Goal: Transaction & Acquisition: Purchase product/service

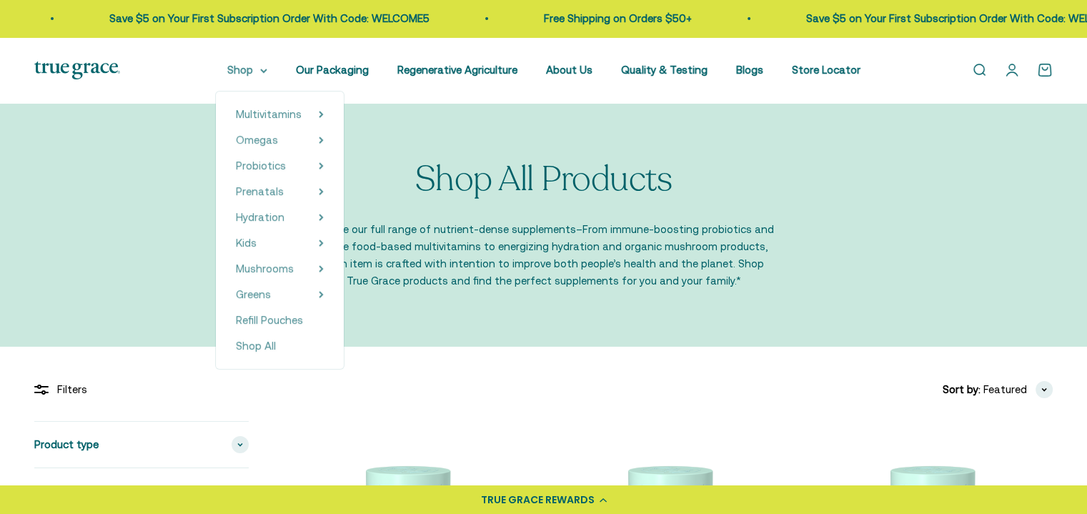
click at [255, 74] on summary "Shop" at bounding box center [247, 69] width 40 height 17
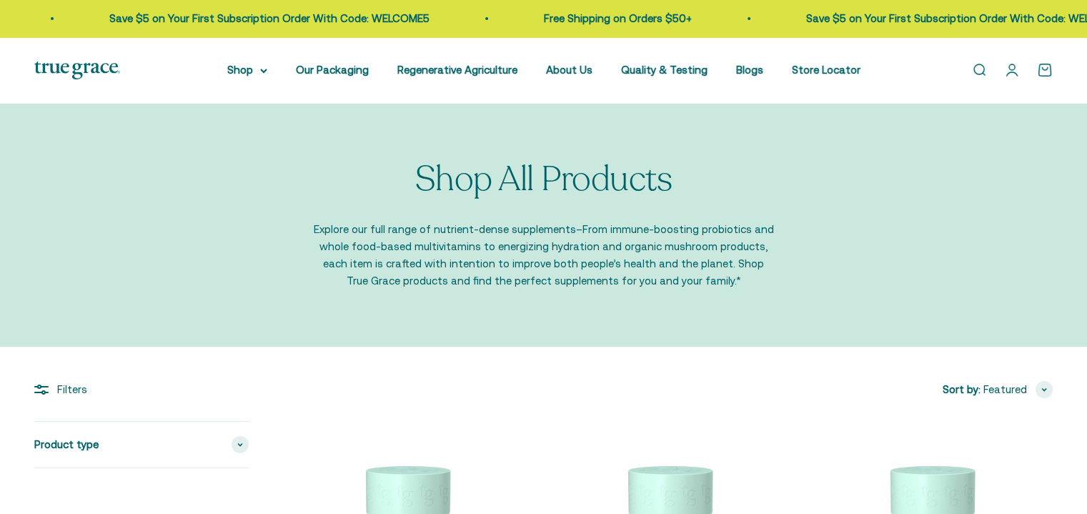
type input "desertmom88@gmail.com"
click at [255, 74] on summary "Shop" at bounding box center [247, 69] width 40 height 17
click at [264, 72] on summary "Shop" at bounding box center [247, 69] width 40 height 17
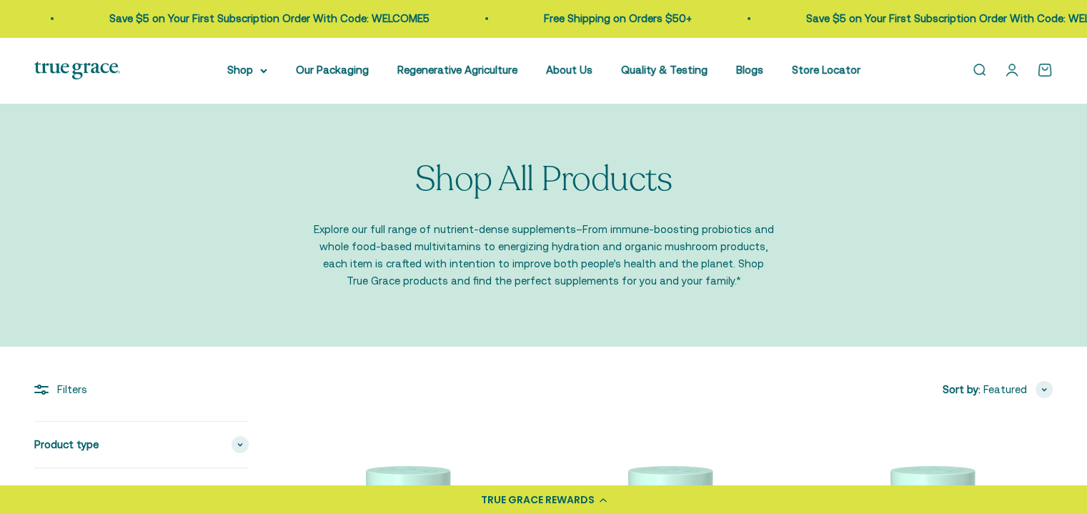
type input "desertmom88@gmail.com"
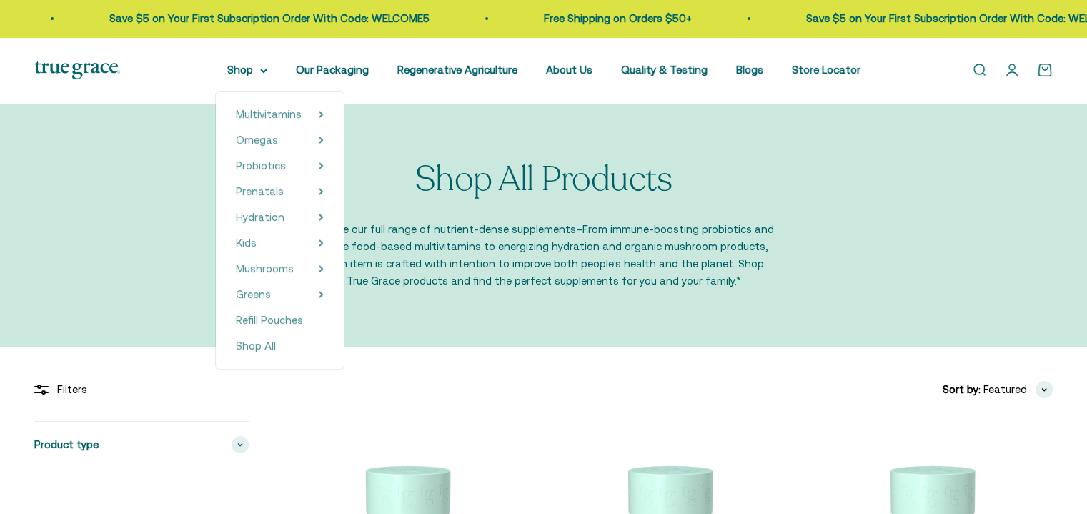
type input "[EMAIL_ADDRESS][DOMAIN_NAME]"
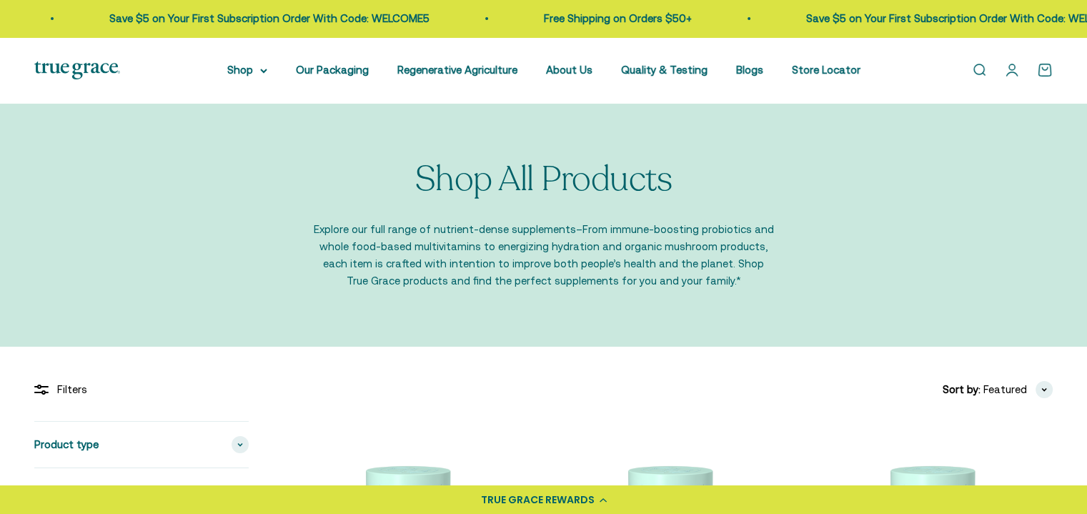
click at [1009, 68] on link "Open account page" at bounding box center [1012, 70] width 16 height 16
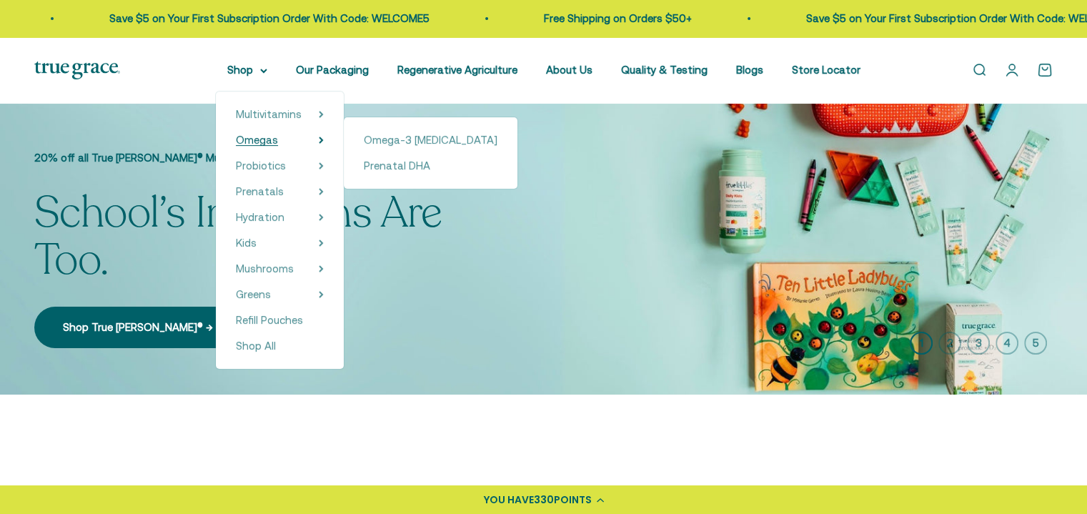
click at [271, 145] on span "Omegas" at bounding box center [257, 140] width 42 height 12
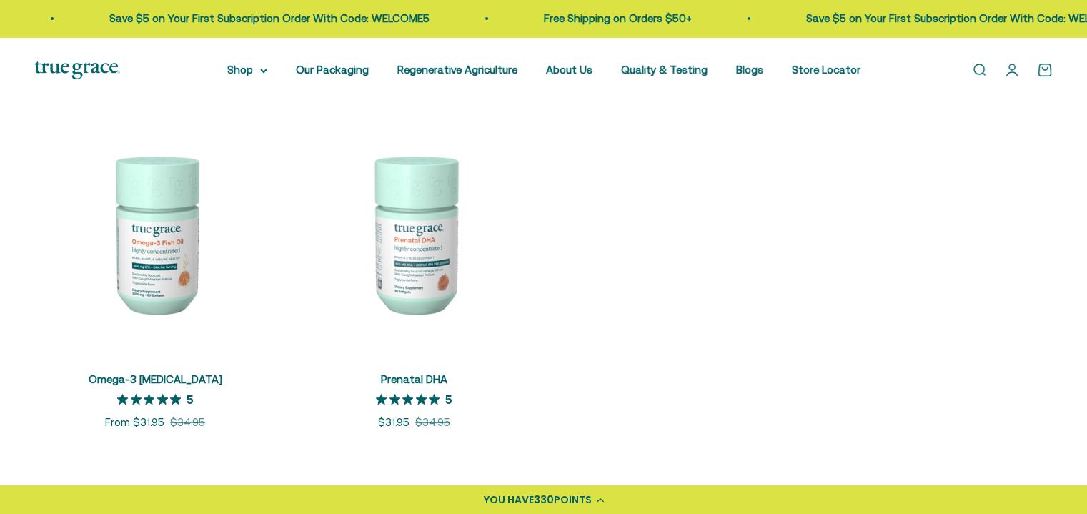
scroll to position [286, 0]
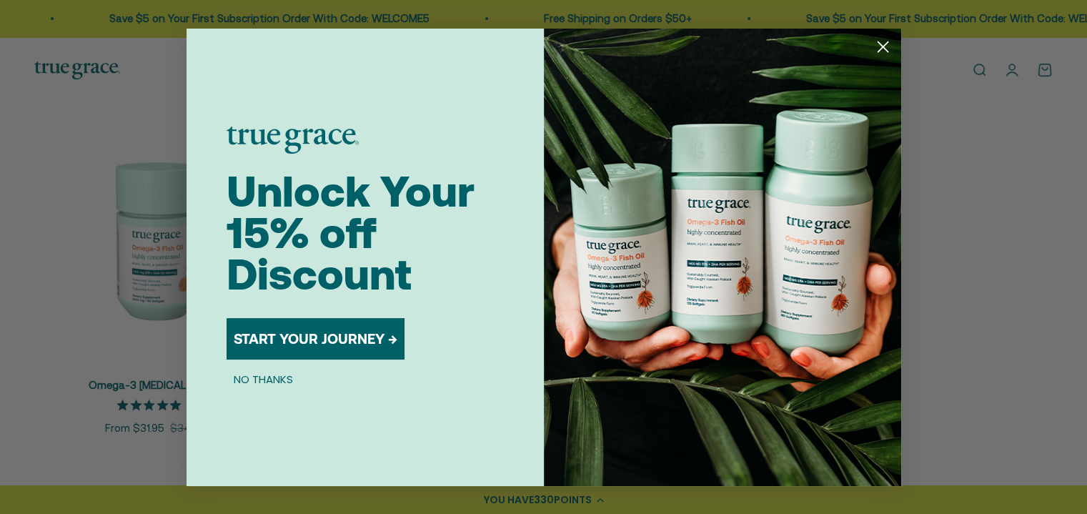
click at [884, 48] on icon "Close dialog" at bounding box center [882, 46] width 10 height 10
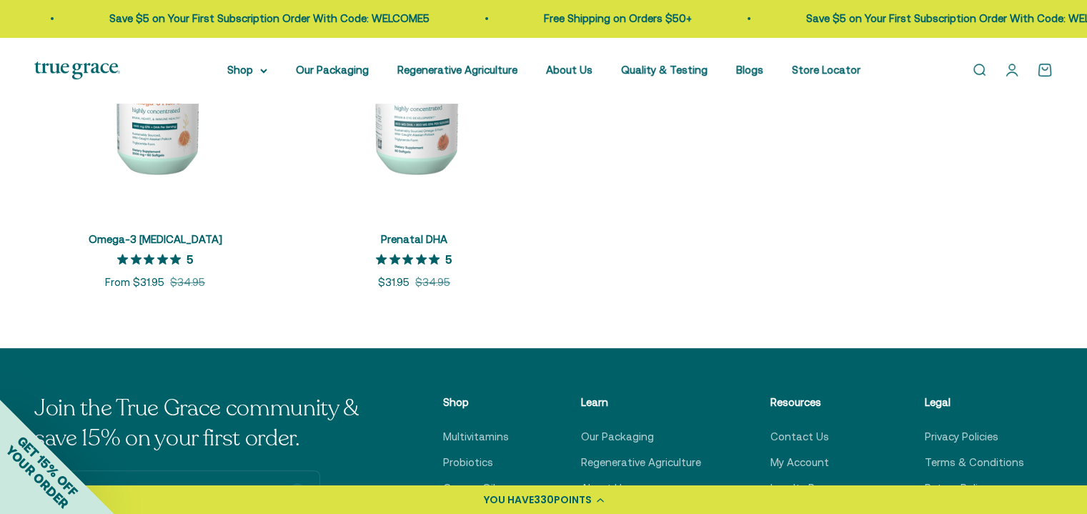
scroll to position [357, 0]
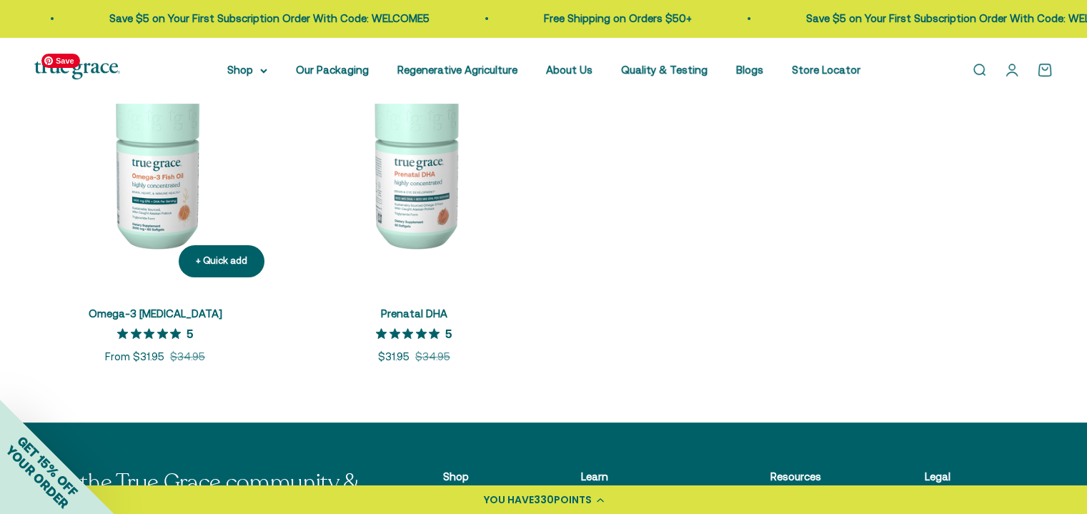
click at [159, 176] on img at bounding box center [154, 166] width 241 height 241
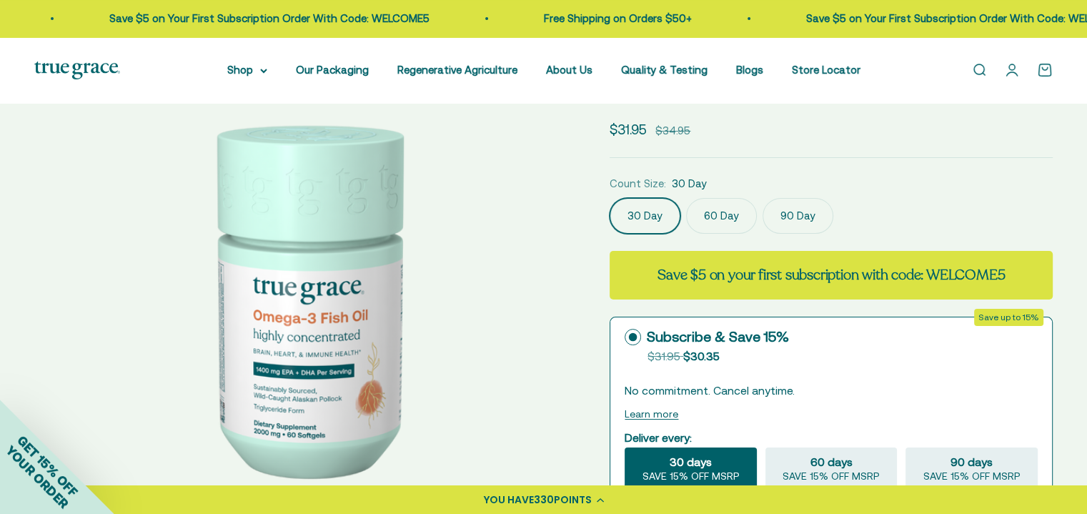
scroll to position [143, 0]
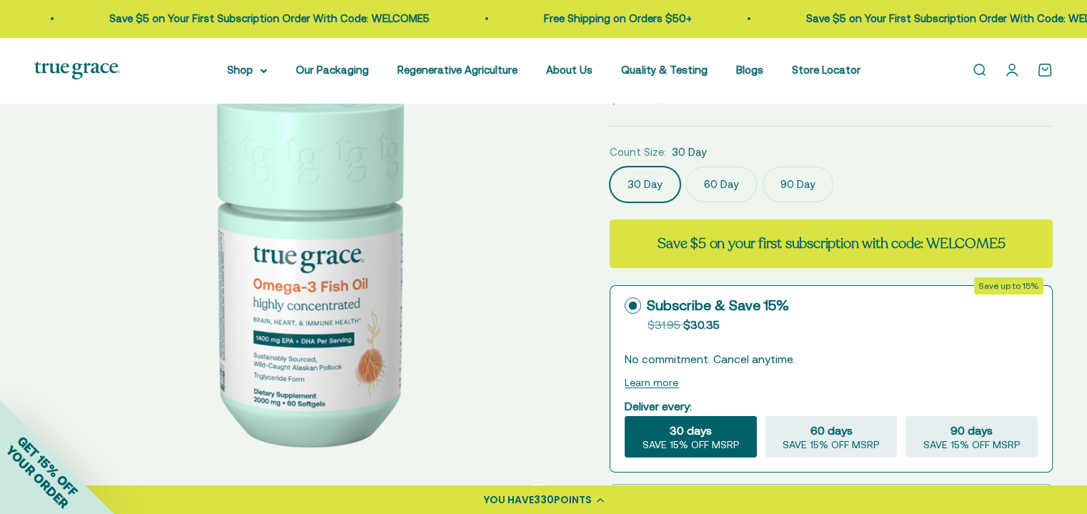
click at [792, 184] on label "90 Day" at bounding box center [797, 184] width 71 height 36
click at [609, 166] on input "90 Day" at bounding box center [609, 166] width 1 height 1
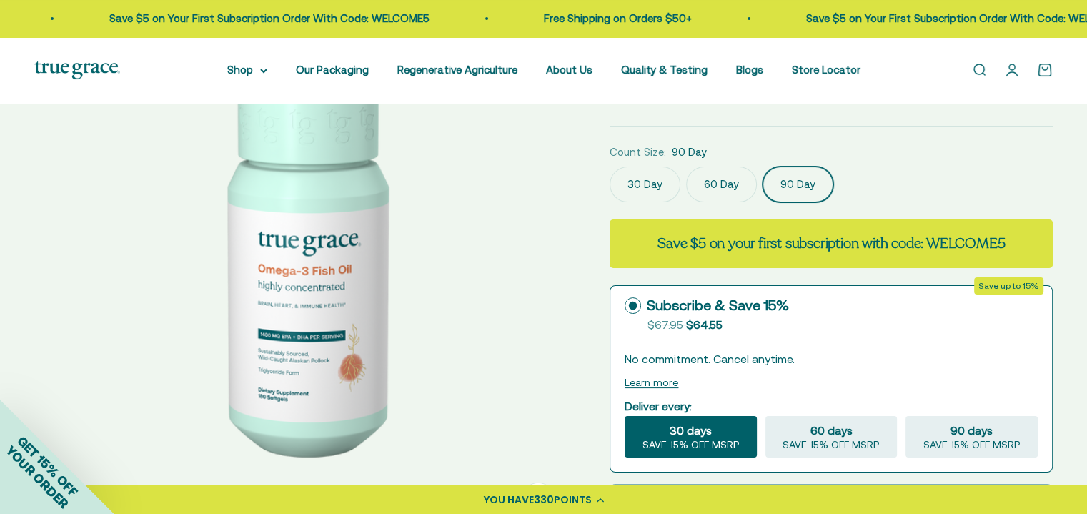
click at [709, 184] on label "60 Day" at bounding box center [721, 184] width 71 height 36
click at [609, 166] on input "60 Day" at bounding box center [609, 166] width 1 height 1
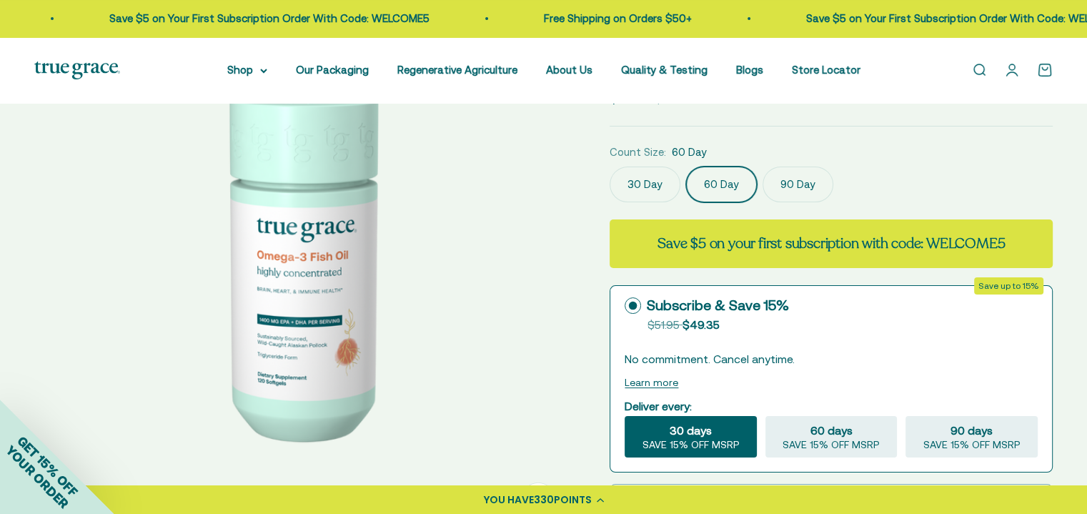
click at [656, 189] on label "30 Day" at bounding box center [644, 184] width 71 height 36
click at [609, 166] on input "30 Day" at bounding box center [609, 166] width 1 height 1
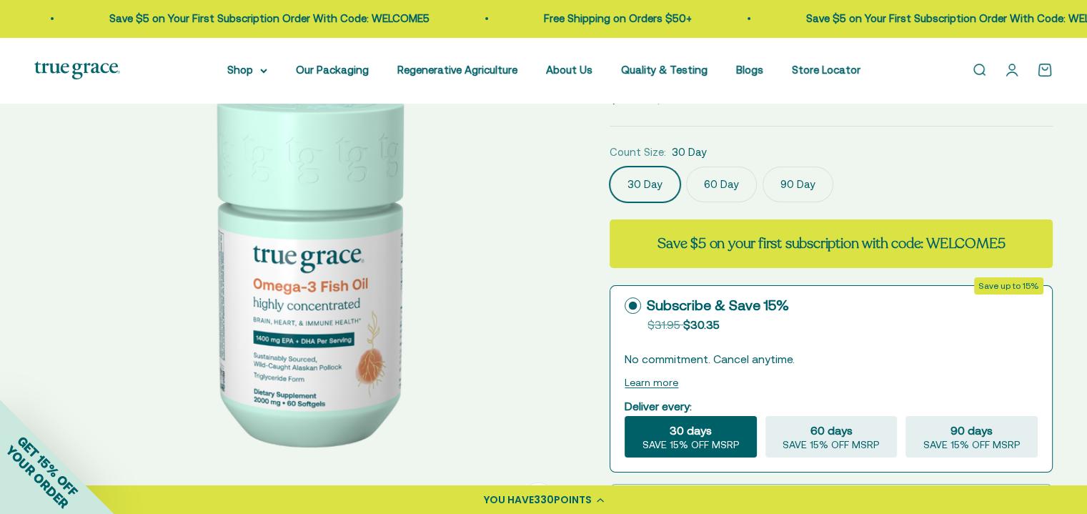
click at [727, 188] on label "60 Day" at bounding box center [721, 184] width 71 height 36
click at [609, 166] on input "60 Day" at bounding box center [609, 166] width 1 height 1
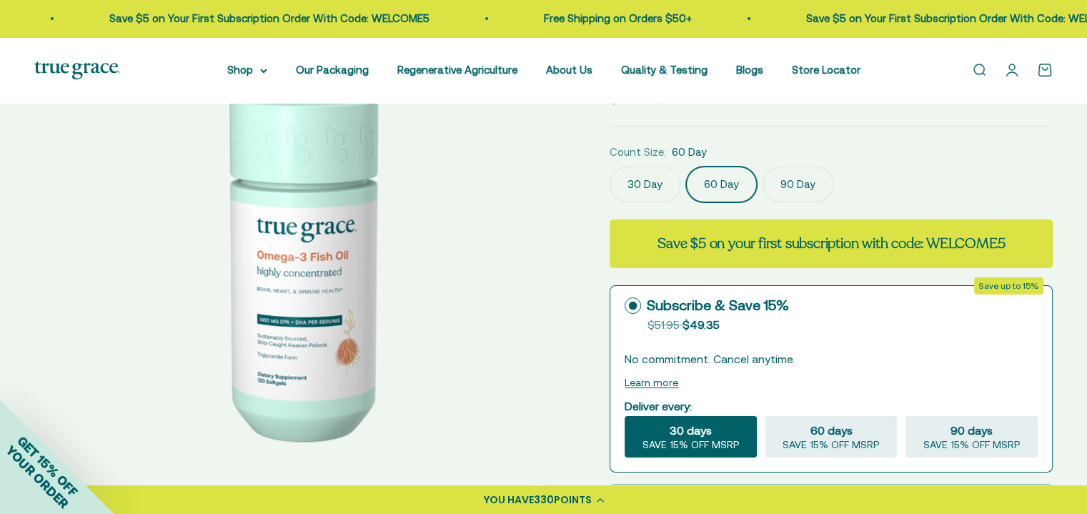
click at [647, 184] on label "30 Day" at bounding box center [644, 184] width 71 height 36
click at [609, 166] on input "30 Day" at bounding box center [609, 166] width 1 height 1
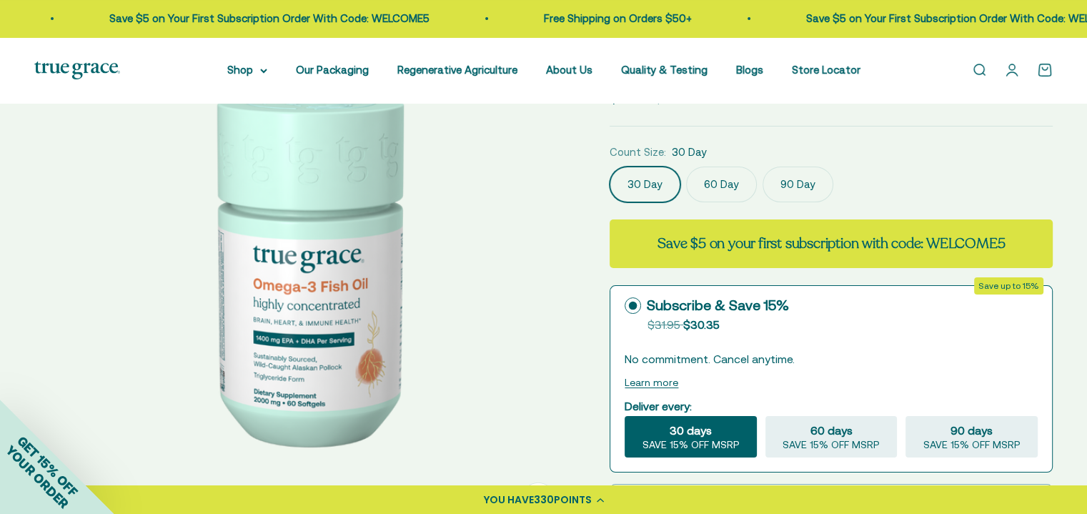
click at [714, 185] on label "60 Day" at bounding box center [721, 184] width 71 height 36
click at [609, 166] on input "60 Day" at bounding box center [609, 166] width 1 height 1
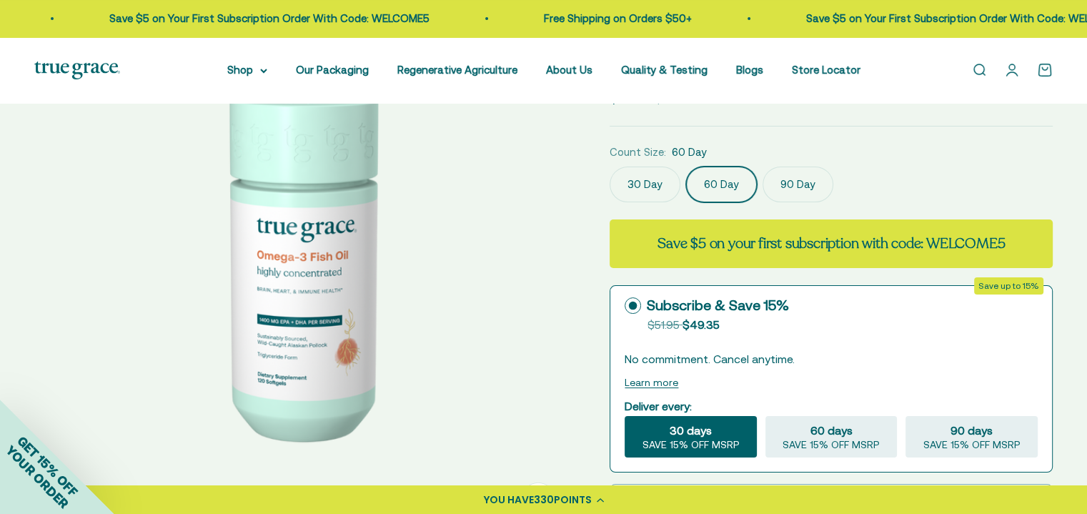
click at [799, 185] on label "90 Day" at bounding box center [797, 184] width 71 height 36
click at [609, 166] on input "90 Day" at bounding box center [609, 166] width 1 height 1
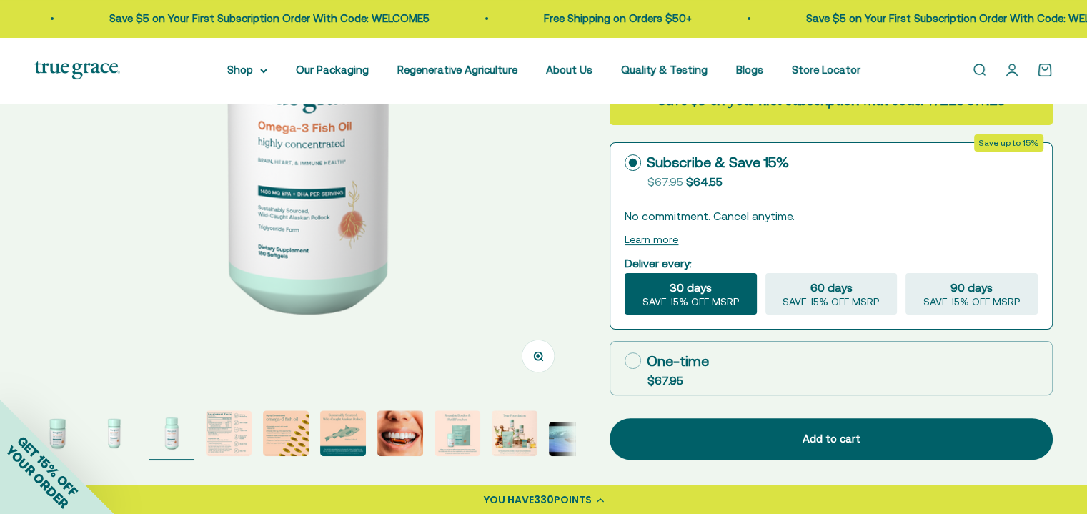
scroll to position [357, 0]
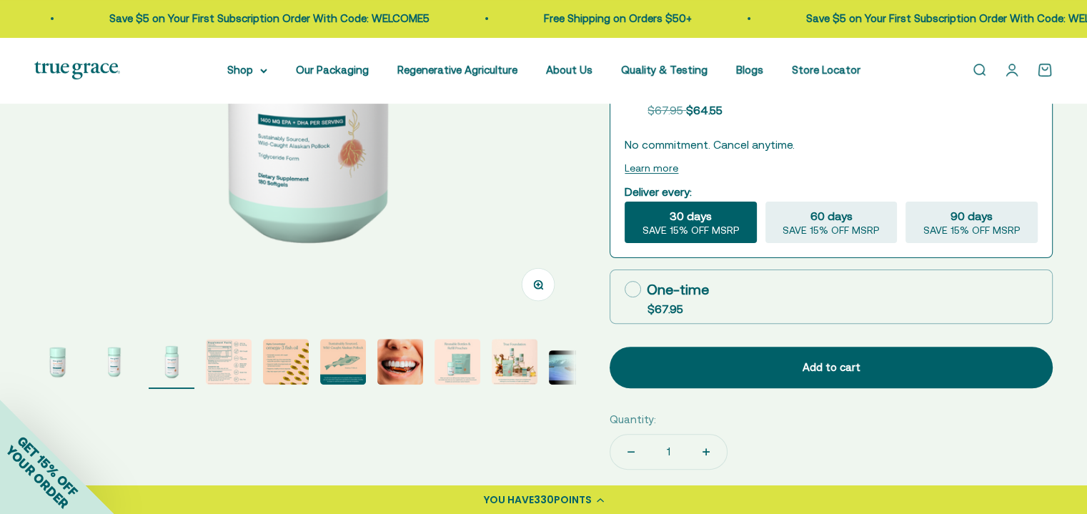
click at [721, 223] on div "30 days SAVE 15% OFF MSRP" at bounding box center [690, 221] width 132 height 41
click at [624, 201] on input "30 days SAVE 15% OFF MSRP" at bounding box center [624, 201] width 1 height 1
click at [949, 226] on span "SAVE 15% OFF MSRP" at bounding box center [971, 230] width 97 height 13
click at [905, 201] on input "90 days SAVE 15% OFF MSRP" at bounding box center [904, 201] width 1 height 1
radio input "true"
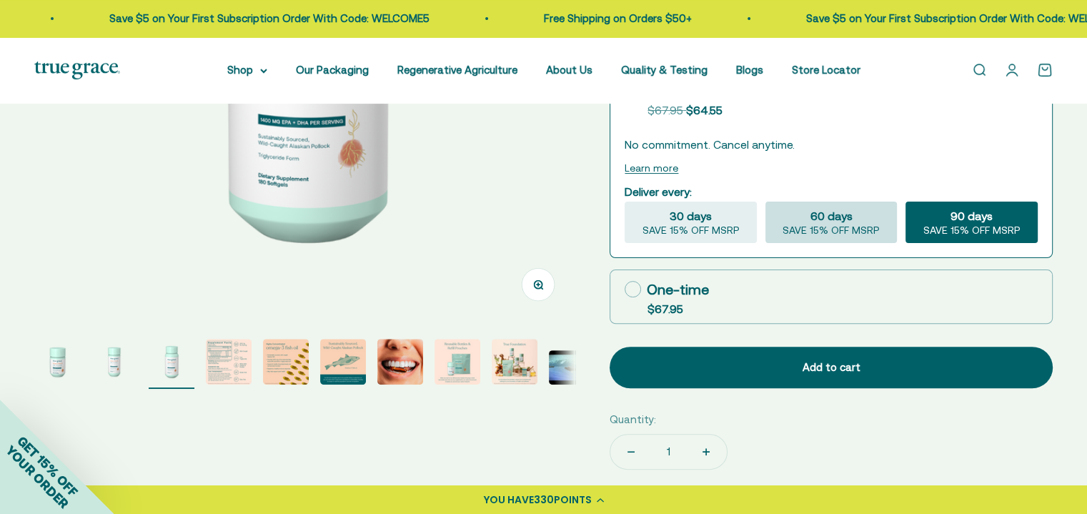
click at [821, 220] on span "60 days" at bounding box center [831, 215] width 42 height 17
click at [765, 201] on input "60 days SAVE 15% OFF MSRP" at bounding box center [764, 201] width 1 height 1
radio input "true"
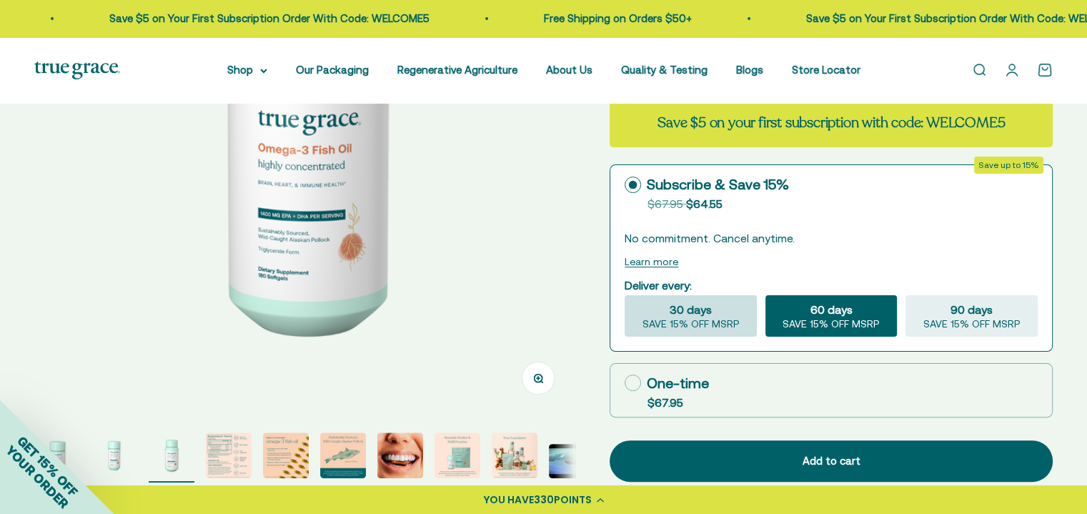
scroll to position [286, 0]
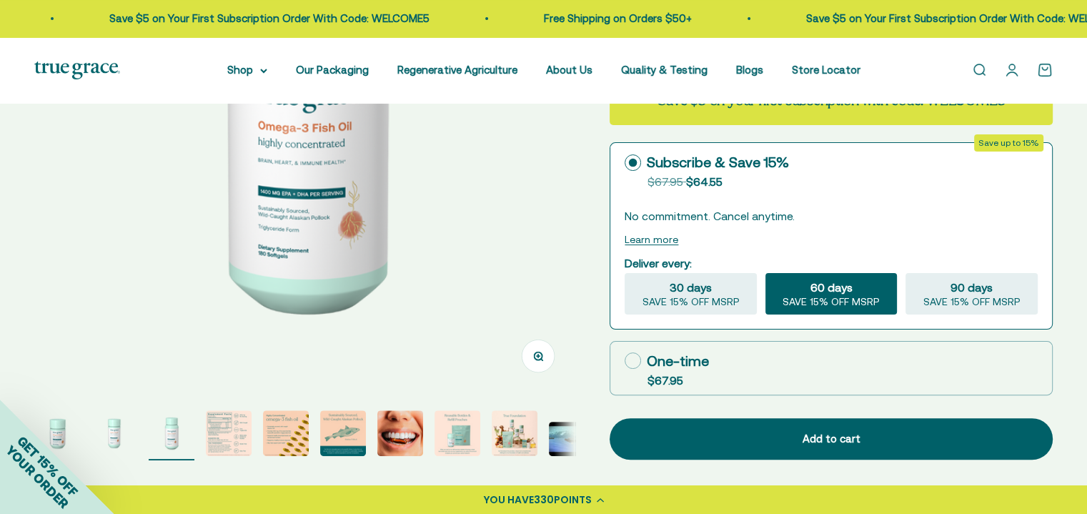
click at [634, 162] on circle at bounding box center [633, 162] width 9 height 9
click at [624, 162] on input "Subscribe & Save 15% Original price strikethrough: $67.95 , Discounted price: $…" at bounding box center [624, 162] width 1 height 1
click at [631, 362] on icon at bounding box center [632, 360] width 16 height 16
click at [624, 361] on input "One-time $67.95" at bounding box center [624, 360] width 1 height 1
radio input "true"
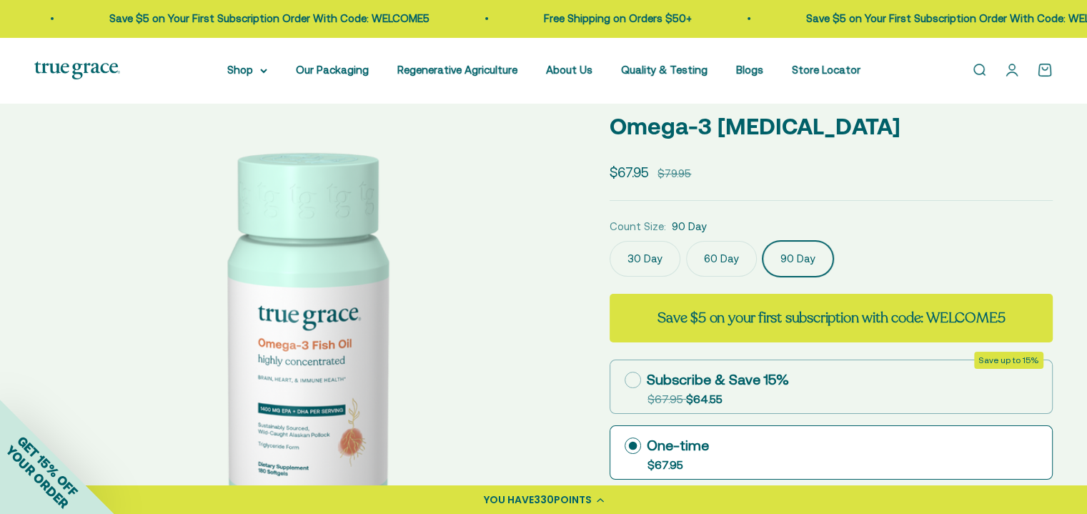
scroll to position [143, 0]
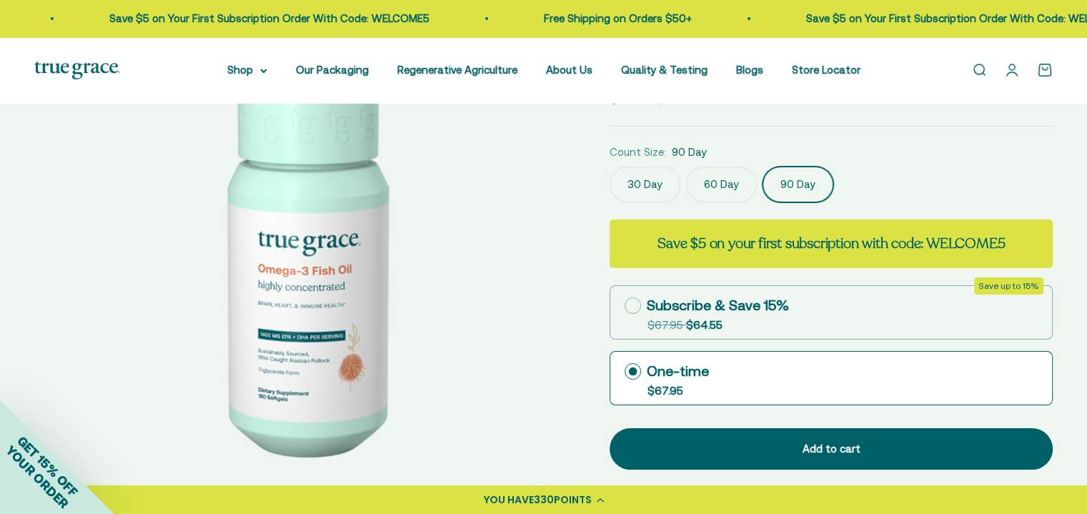
click at [714, 182] on label "60 Day" at bounding box center [721, 184] width 71 height 36
click at [609, 166] on input "60 Day" at bounding box center [609, 166] width 1 height 1
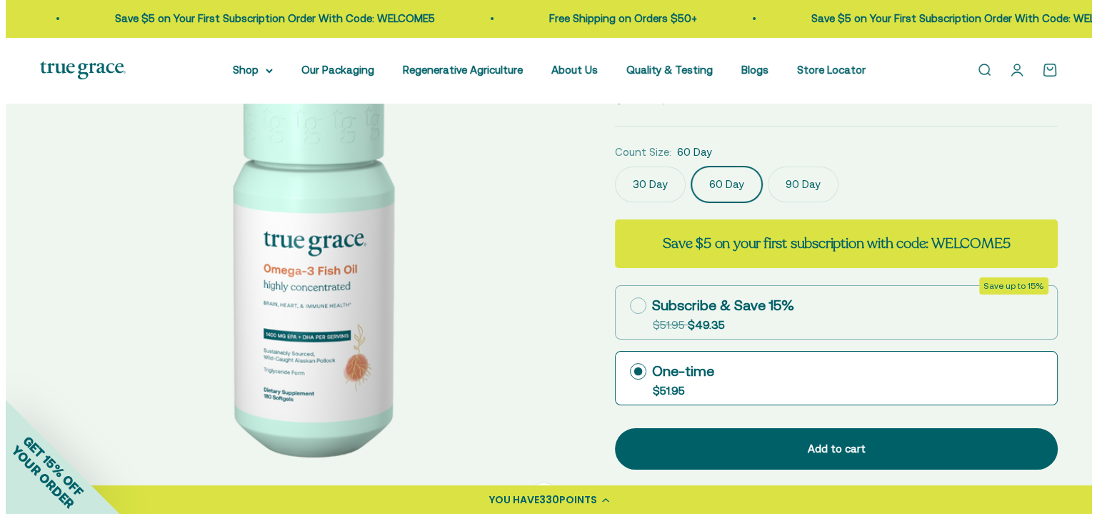
scroll to position [0, 558]
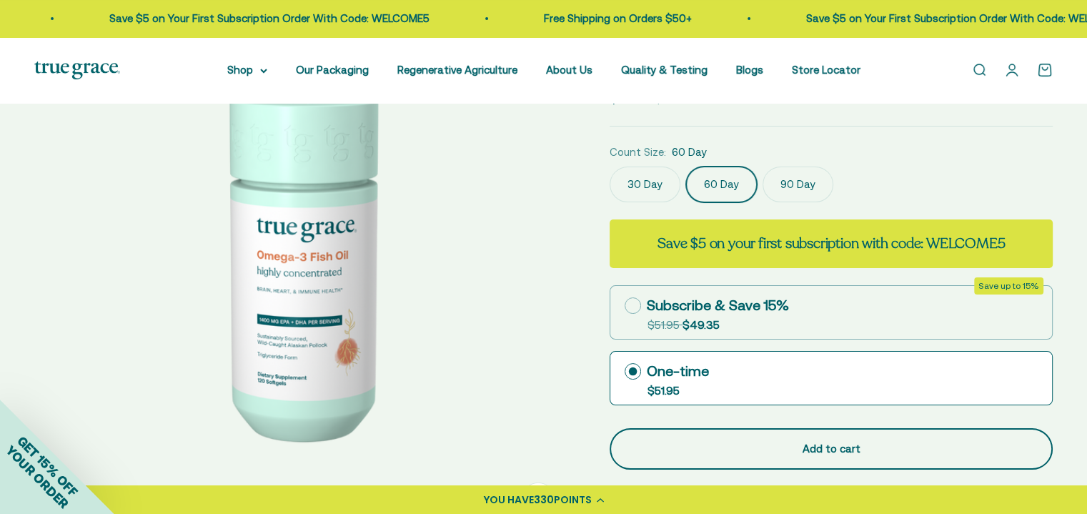
click at [827, 454] on div "Add to cart" at bounding box center [831, 448] width 386 height 17
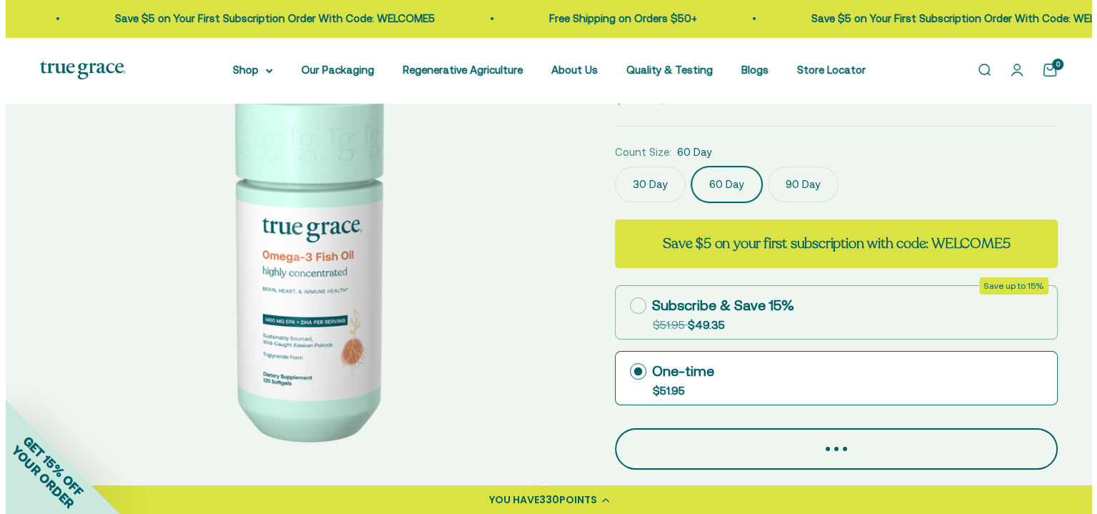
scroll to position [0, 564]
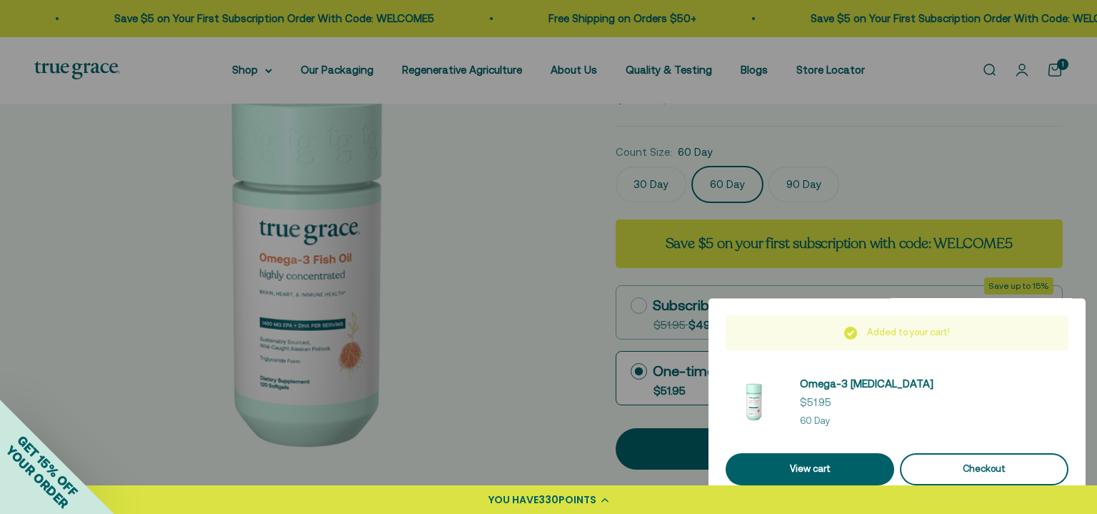
click at [983, 465] on div "Checkout" at bounding box center [984, 469] width 134 height 15
